Goal: Task Accomplishment & Management: Use online tool/utility

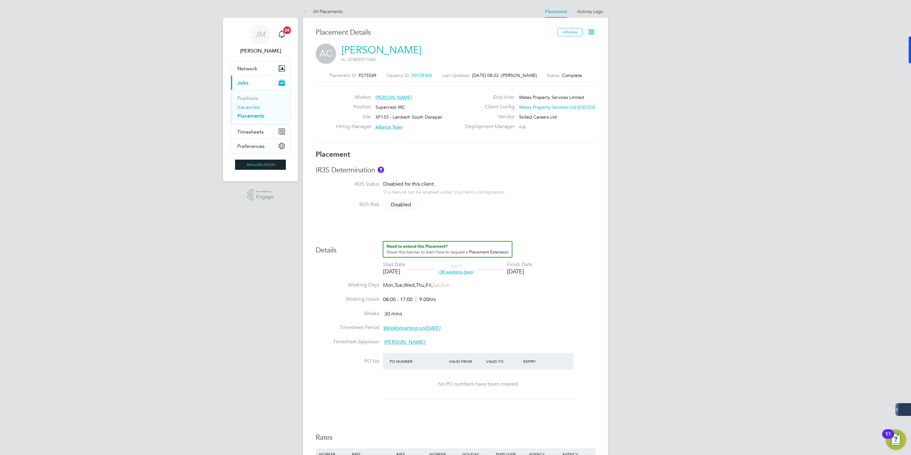
click at [247, 106] on link "Vacancies" at bounding box center [248, 107] width 23 height 6
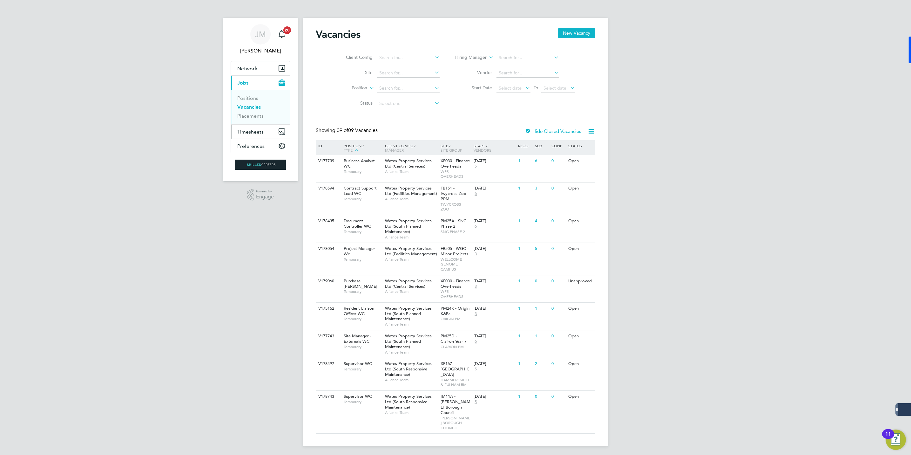
click at [249, 129] on span "Timesheets" at bounding box center [250, 132] width 26 height 6
click at [253, 111] on link "Timesheets" at bounding box center [250, 112] width 26 height 6
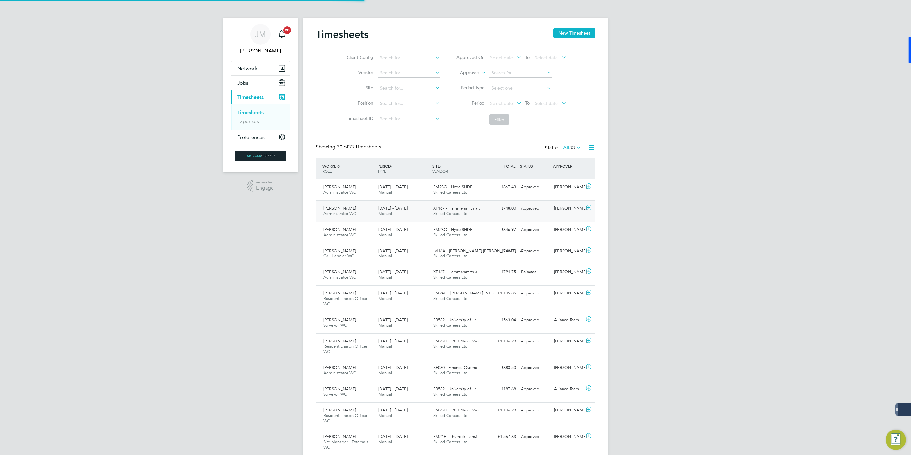
scroll to position [3, 3]
click at [577, 33] on button "New Timesheet" at bounding box center [574, 33] width 42 height 10
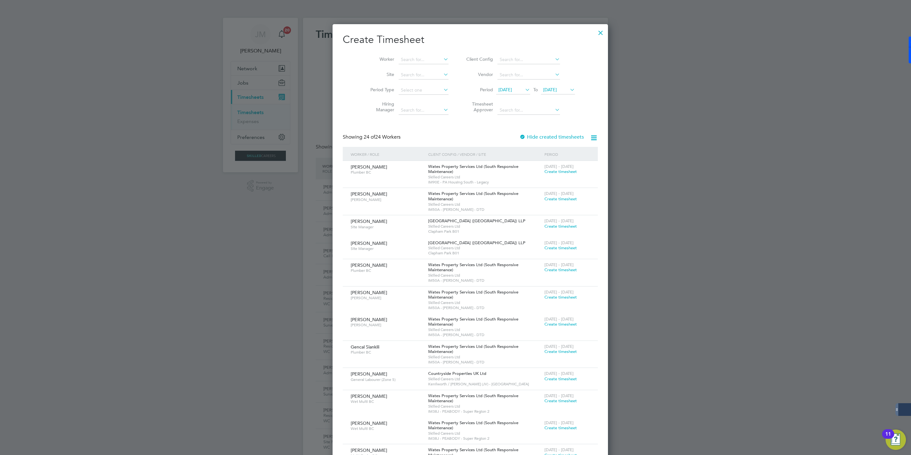
click at [547, 88] on span "[DATE]" at bounding box center [550, 90] width 14 height 6
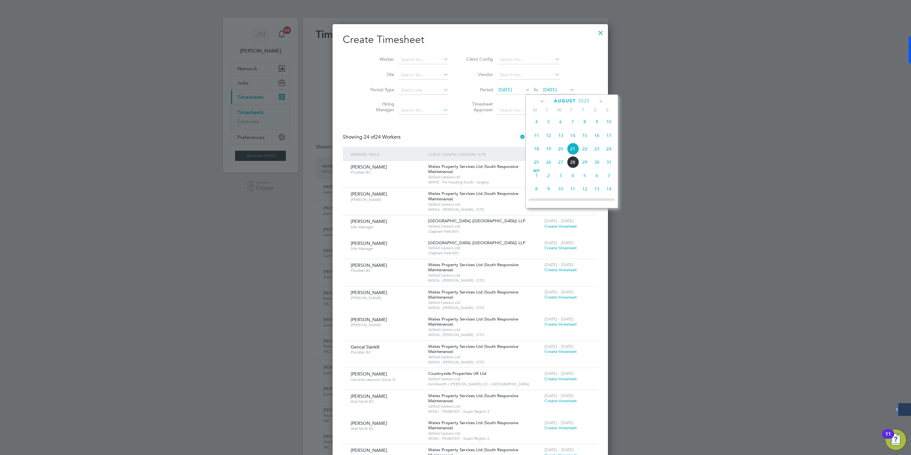
click at [584, 152] on span "22" at bounding box center [585, 149] width 12 height 12
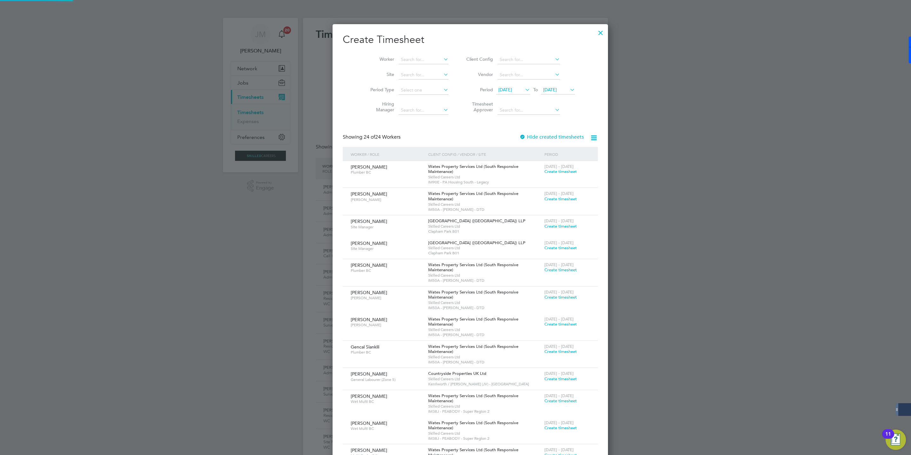
click at [504, 89] on span "[DATE]" at bounding box center [505, 90] width 14 height 6
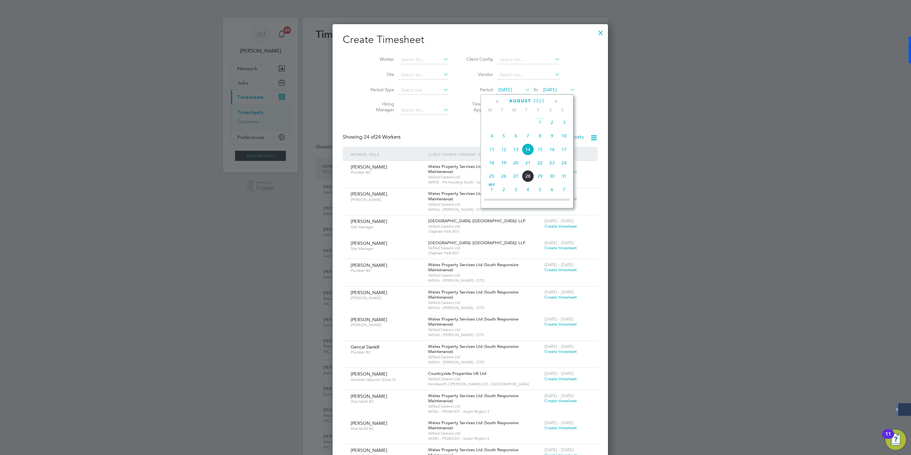
click at [553, 151] on span "16" at bounding box center [552, 149] width 12 height 12
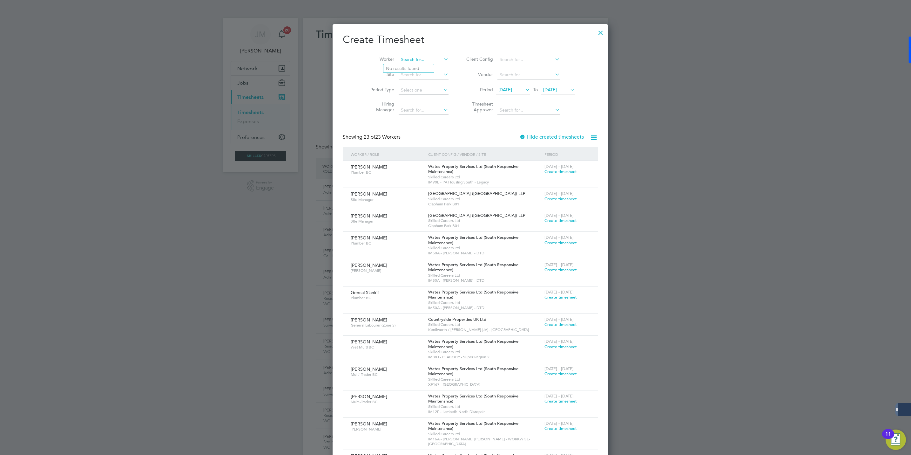
click at [401, 57] on input at bounding box center [424, 59] width 50 height 9
click at [400, 68] on b "Hamda" at bounding box center [393, 68] width 15 height 5
type input "[PERSON_NAME]"
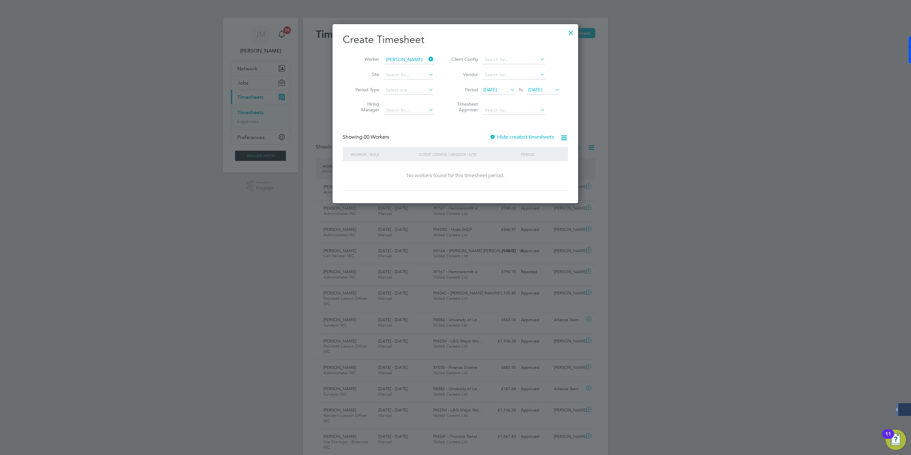
click at [515, 131] on div "Create Timesheet Worker [PERSON_NAME] Site Period Type Hiring Manager Client Co…" at bounding box center [455, 111] width 225 height 157
click at [514, 132] on div "Create Timesheet Worker [PERSON_NAME] Site Period Type Hiring Manager Client Co…" at bounding box center [455, 111] width 225 height 157
click at [513, 137] on label "Hide created timesheets" at bounding box center [521, 137] width 64 height 6
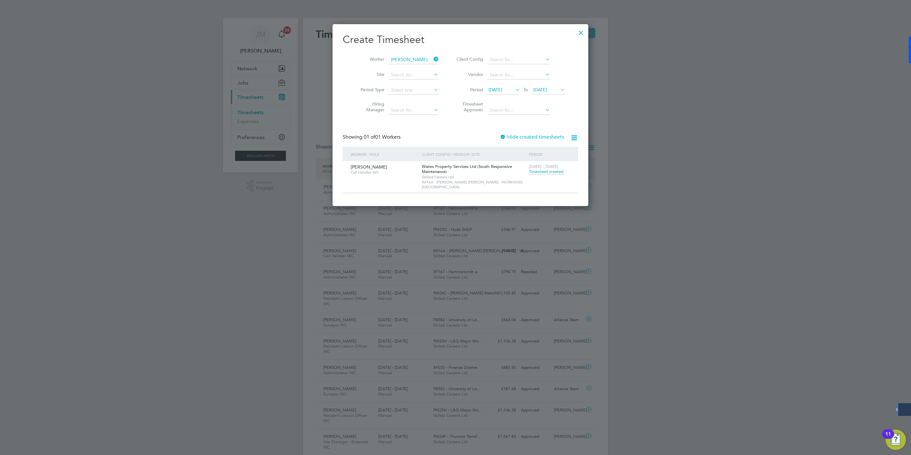
click at [534, 173] on span "Timesheet created" at bounding box center [546, 172] width 35 height 6
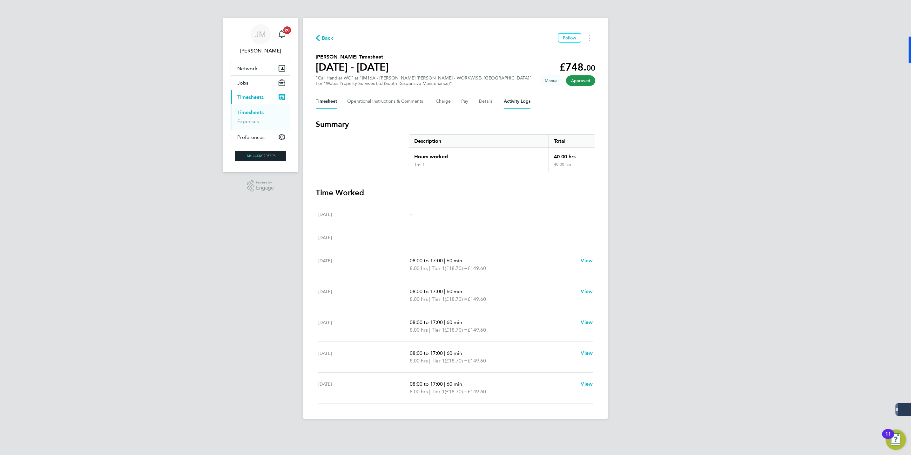
click at [522, 102] on Logs-tab "Activity Logs" at bounding box center [517, 101] width 27 height 15
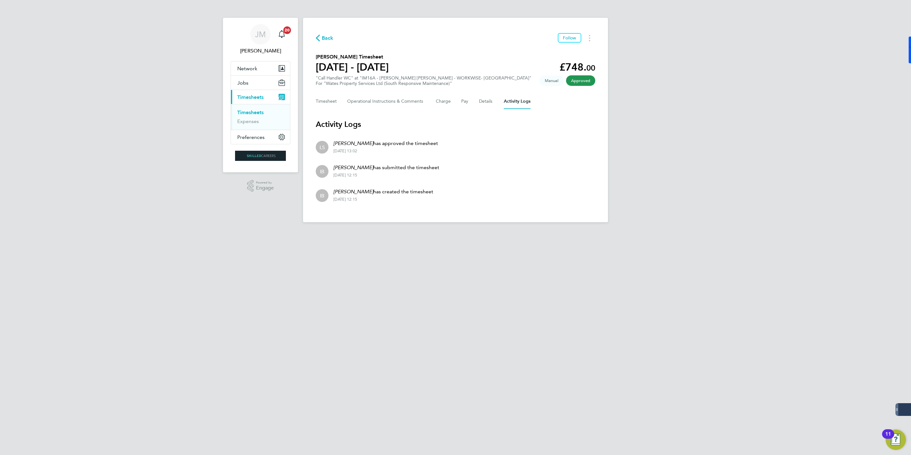
click at [711, 71] on div "[PERSON_NAME] Notifications 20 Applications: Network Businesses Sites Workers C…" at bounding box center [455, 116] width 911 height 232
